Goal: Task Accomplishment & Management: Complete application form

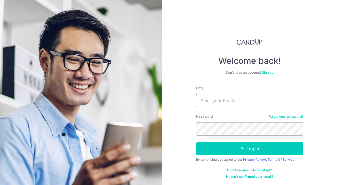
type input "zabs_79@hotmail.com"
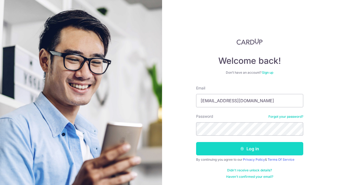
click at [228, 150] on button "Log in" at bounding box center [249, 148] width 107 height 13
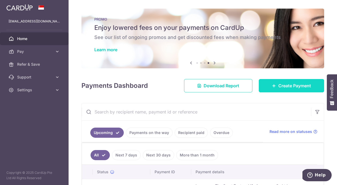
click at [272, 86] on icon at bounding box center [274, 86] width 4 height 4
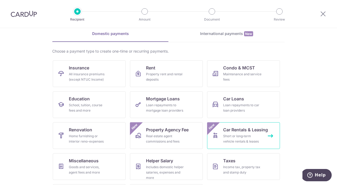
scroll to position [29, 0]
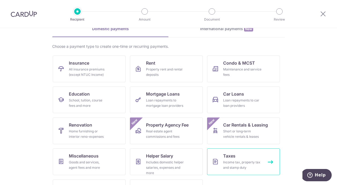
click at [234, 164] on div "Income tax, property tax and stamp duty" at bounding box center [242, 165] width 39 height 11
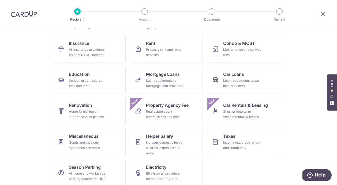
scroll to position [54, 0]
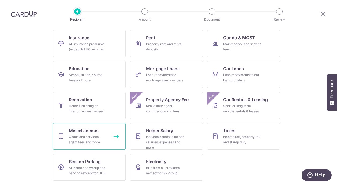
click at [85, 140] on div "Goods and services, agent fees and more" at bounding box center [88, 140] width 39 height 11
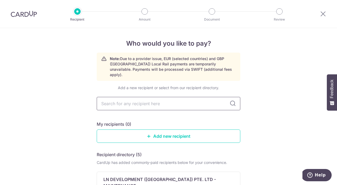
click at [140, 98] on input "text" at bounding box center [168, 103] width 143 height 13
type input "road"
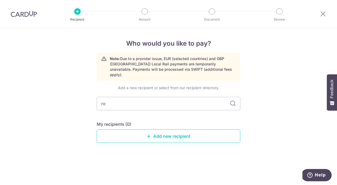
type input "r"
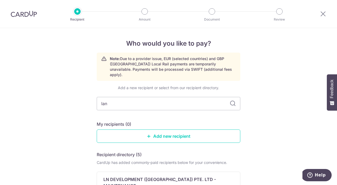
type input "land"
